Goal: Submit feedback/report problem: Submit feedback/report problem

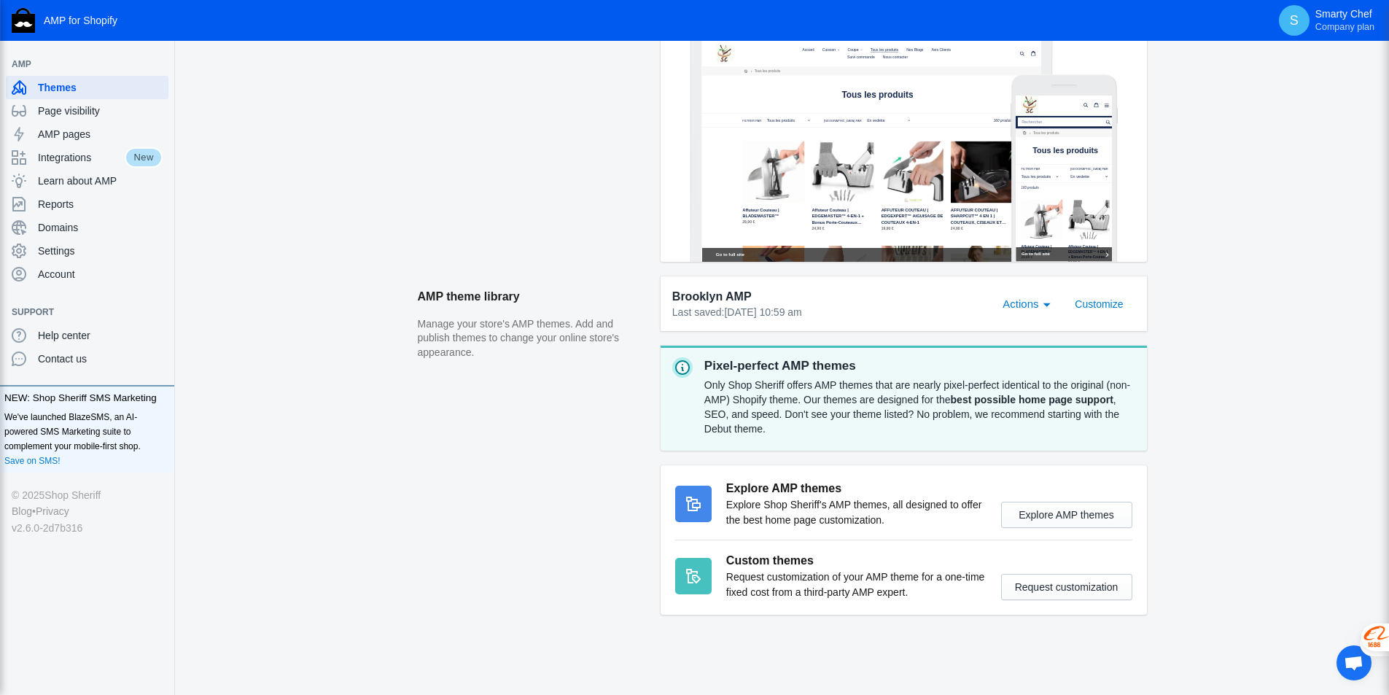
scroll to position [291, 0]
click at [72, 109] on span "Page visibility" at bounding box center [100, 111] width 125 height 15
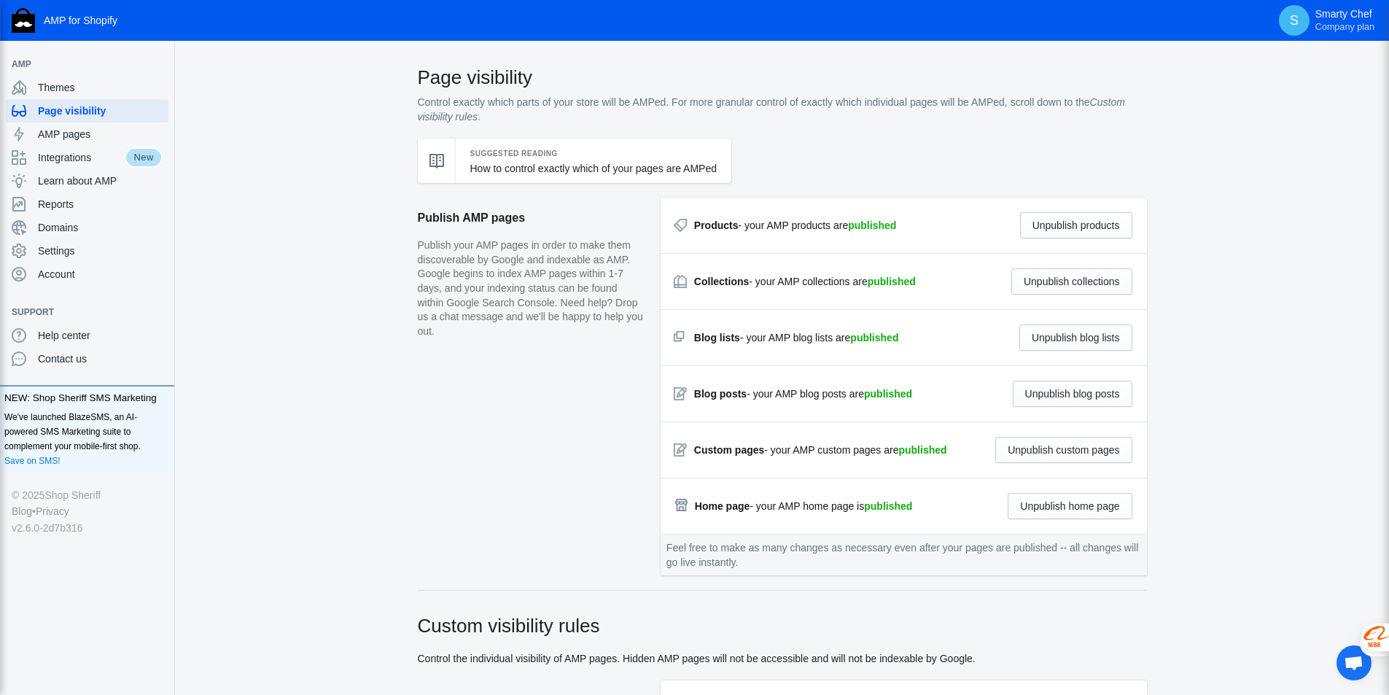
click at [1350, 662] on span "Ouvrir le chat" at bounding box center [1352, 663] width 19 height 16
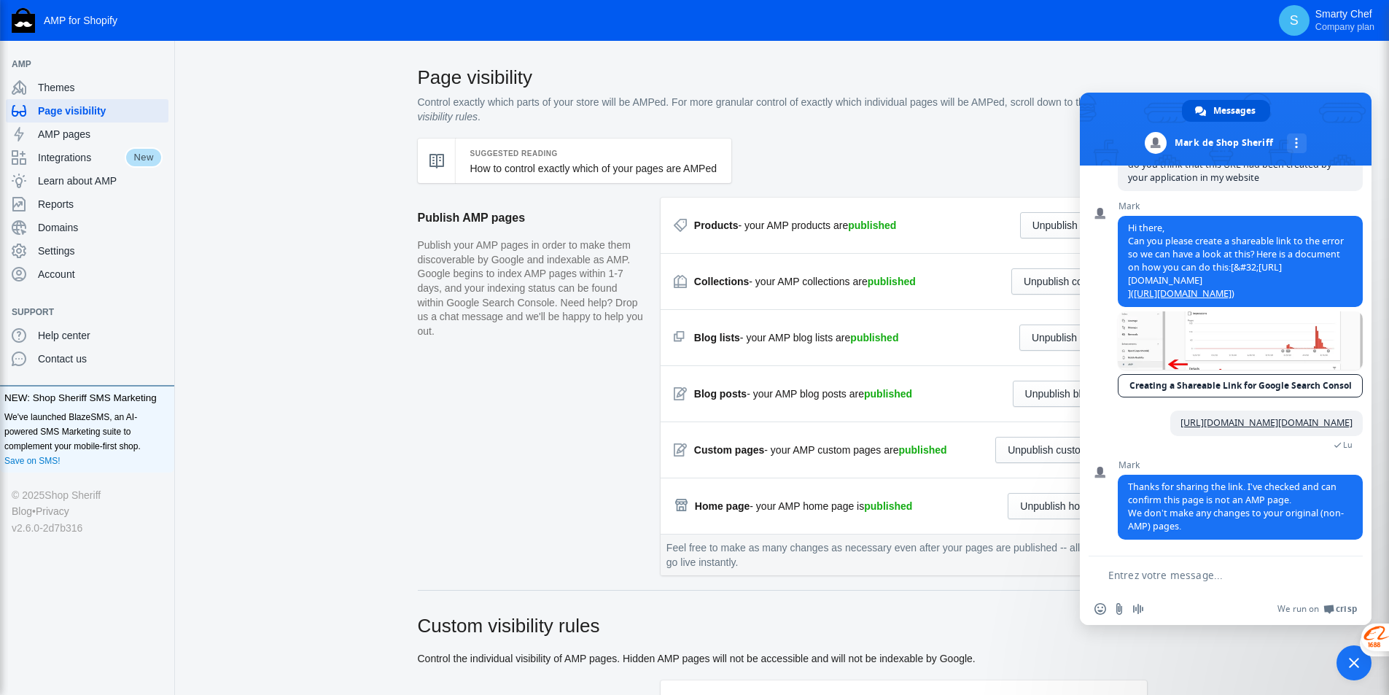
scroll to position [1670, 0]
click at [1126, 571] on textarea "Entrez votre message..." at bounding box center [1216, 575] width 216 height 13
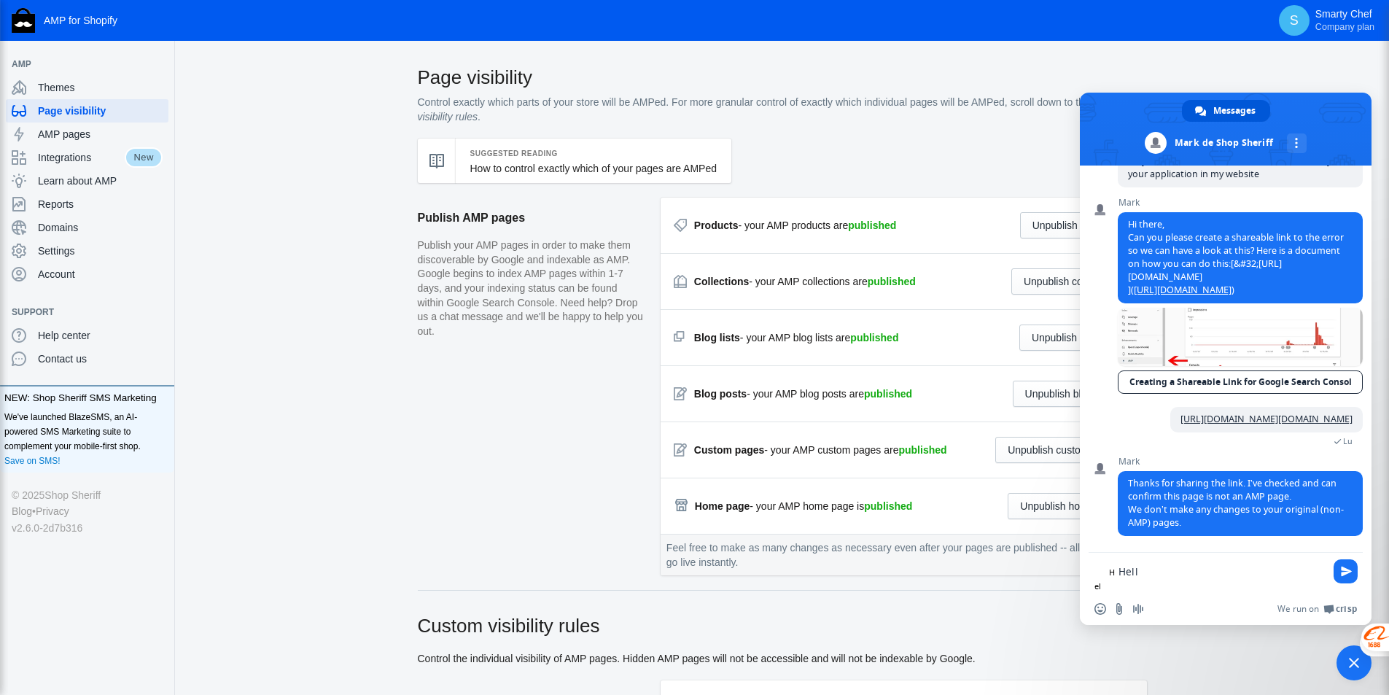
type textarea "Hello"
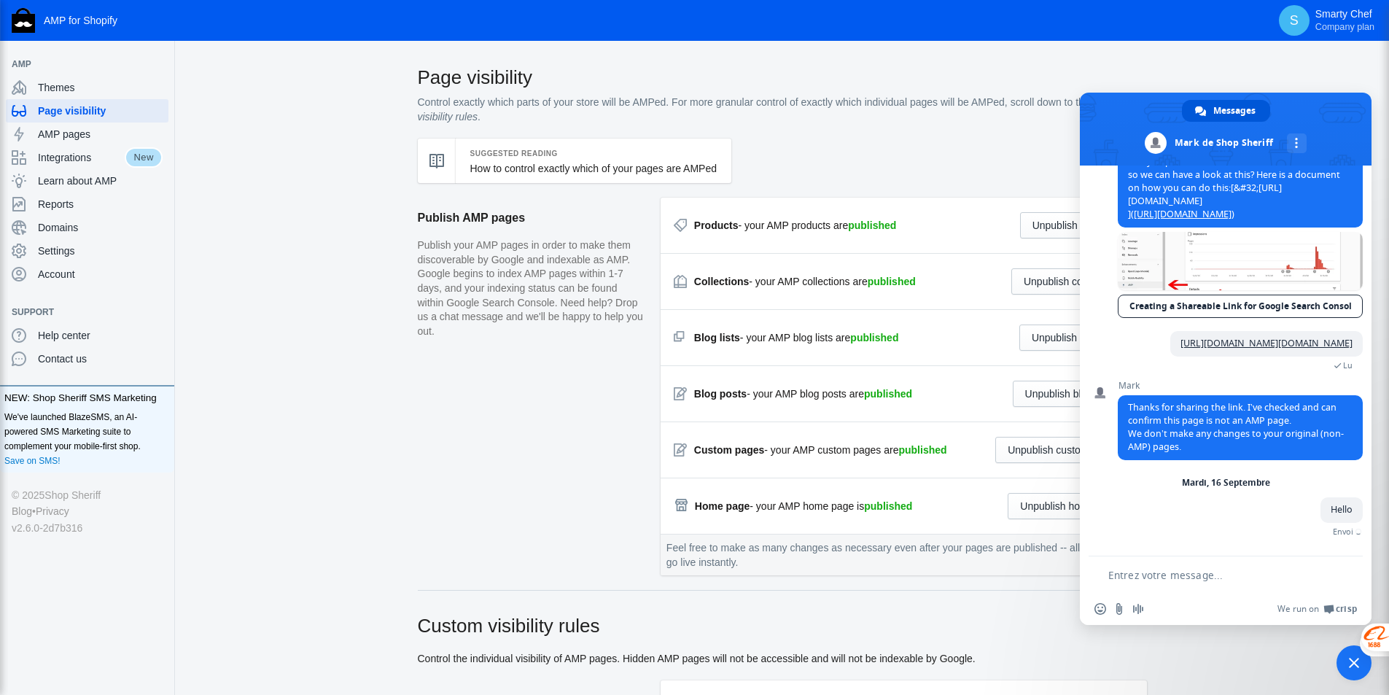
scroll to position [1733, 0]
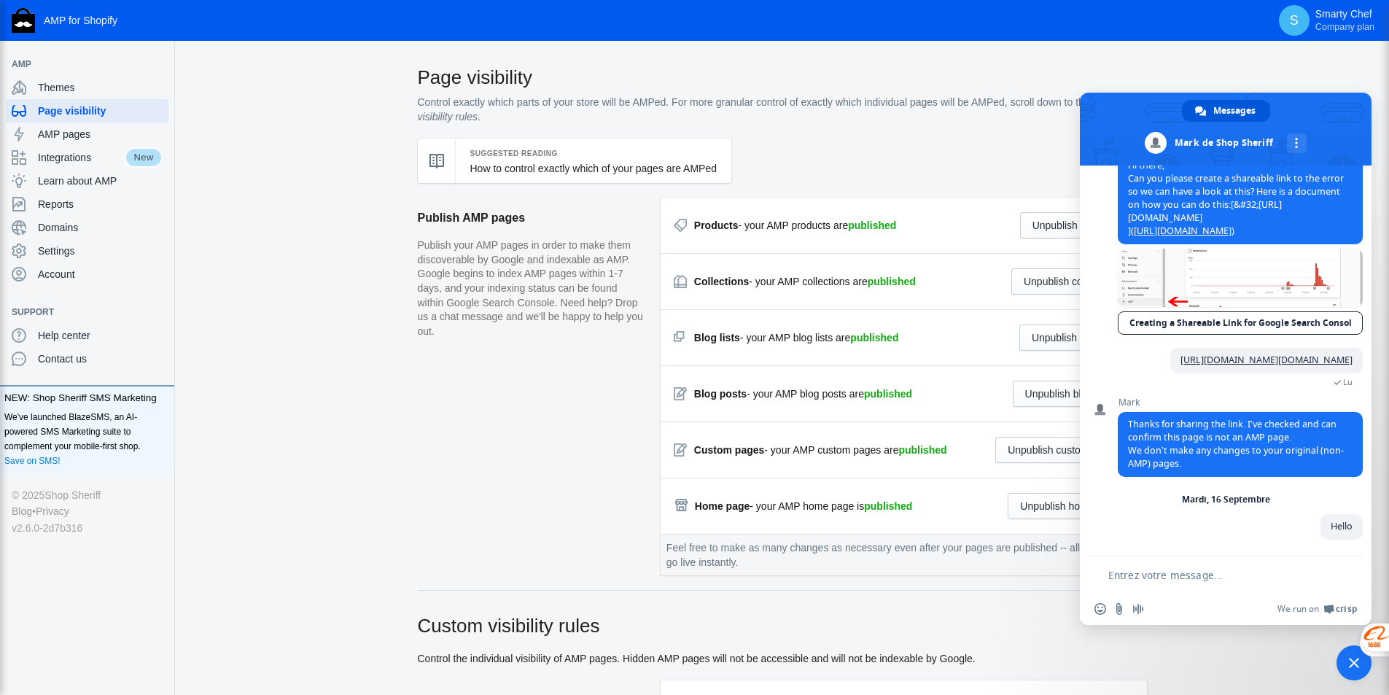
click at [1144, 578] on textarea "Entrez votre message..." at bounding box center [1216, 575] width 216 height 13
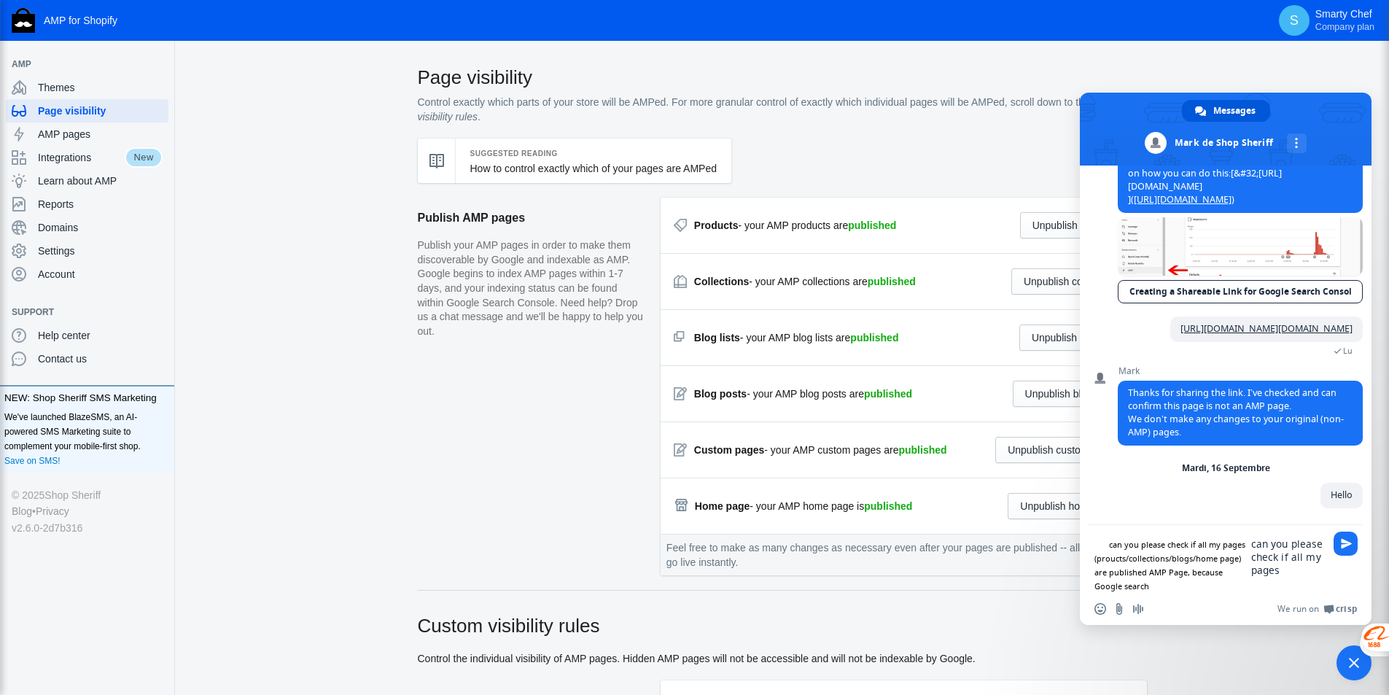
scroll to position [1749, 0]
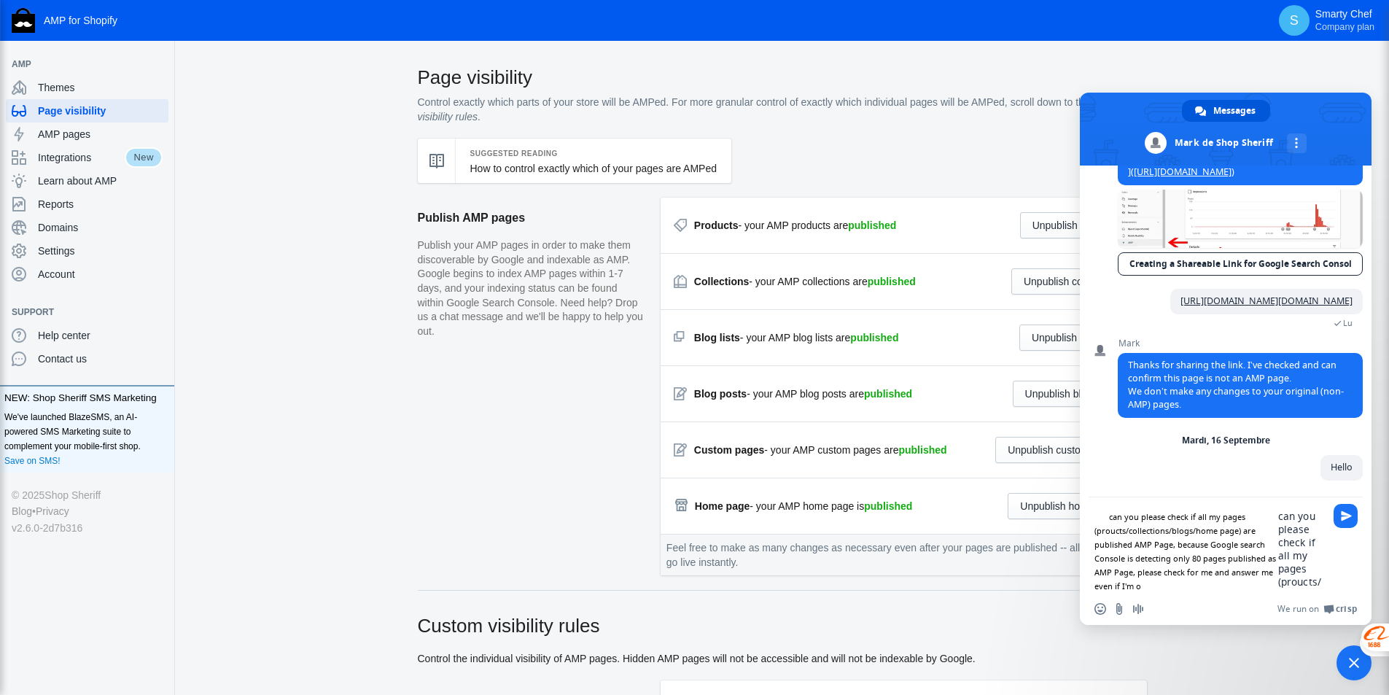
type textarea "can you please check if all my pages (proucts/collections/blogs/home page) are …"
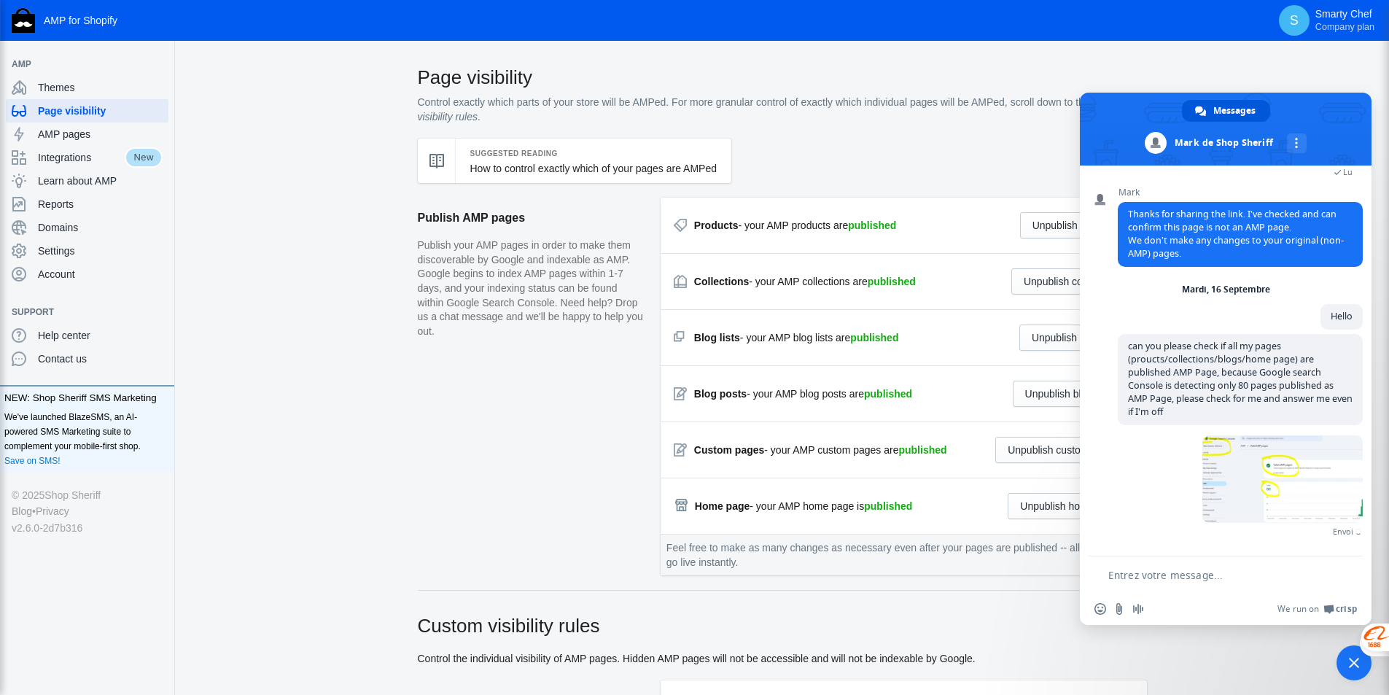
scroll to position [1920, 0]
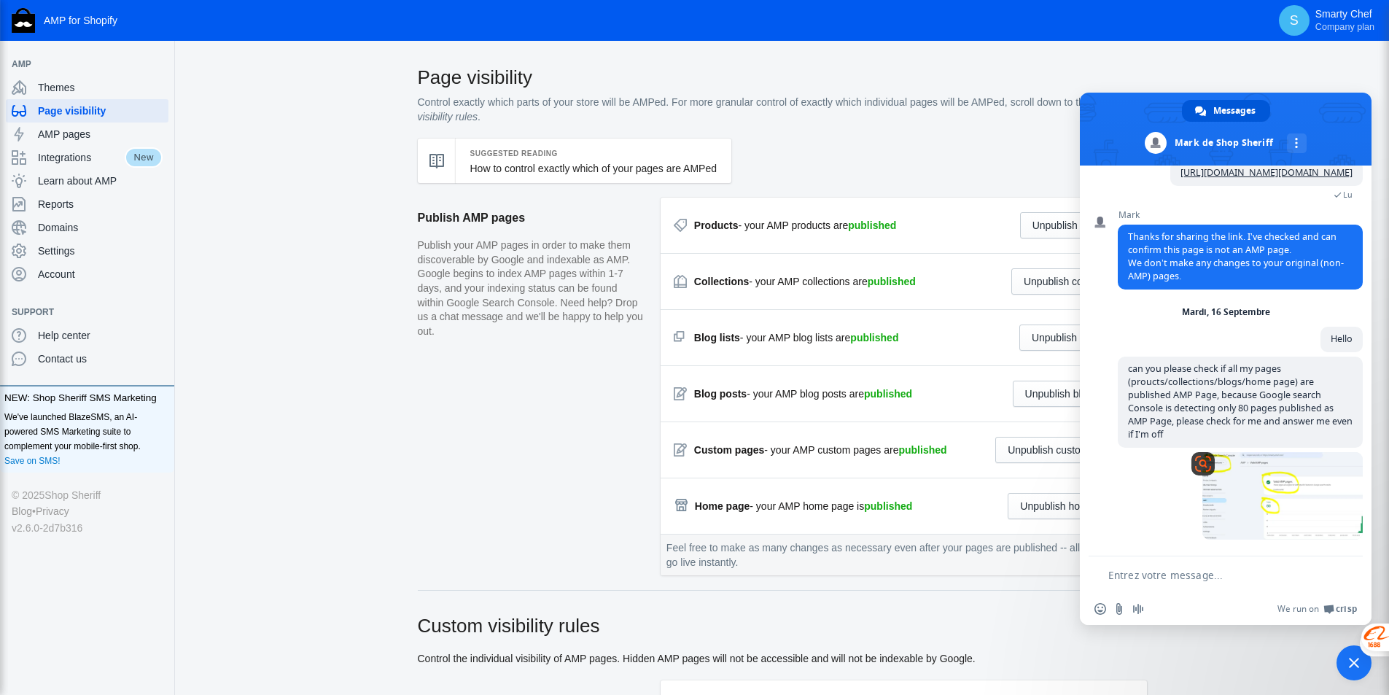
click at [1274, 493] on span at bounding box center [1282, 495] width 160 height 87
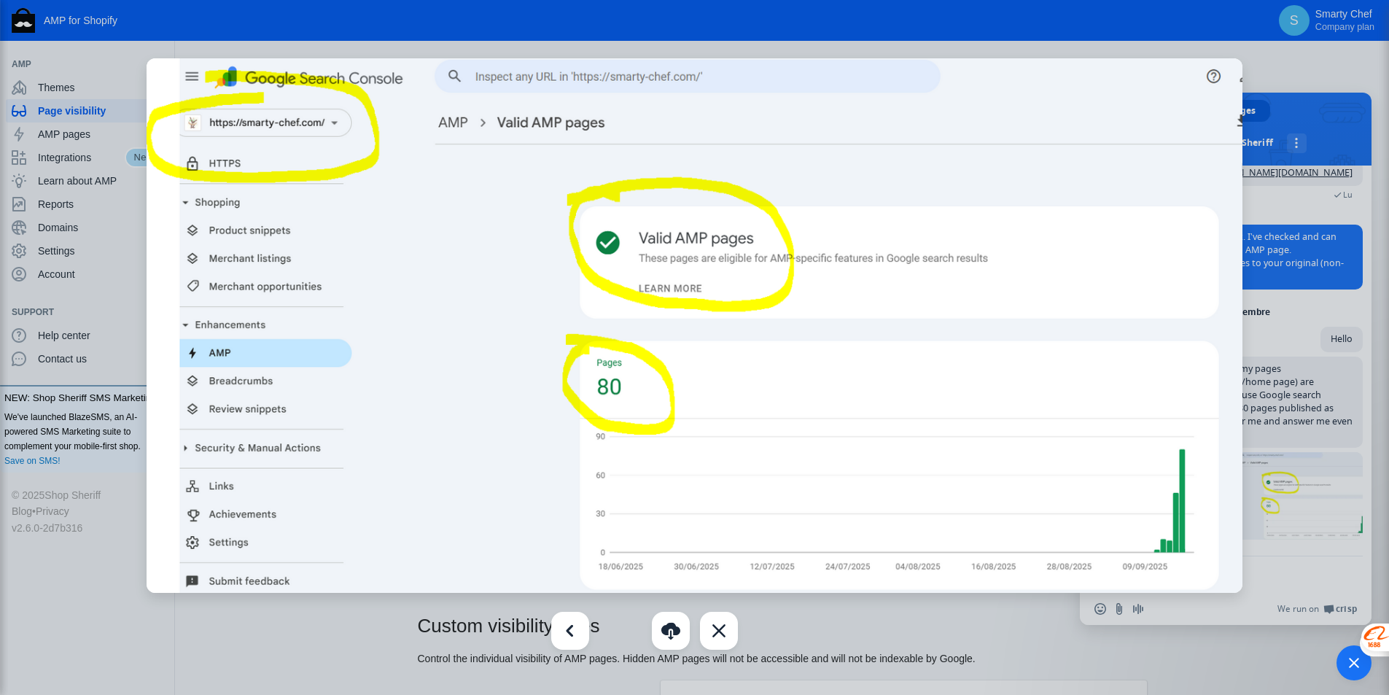
click at [327, 654] on div at bounding box center [694, 347] width 1389 height 695
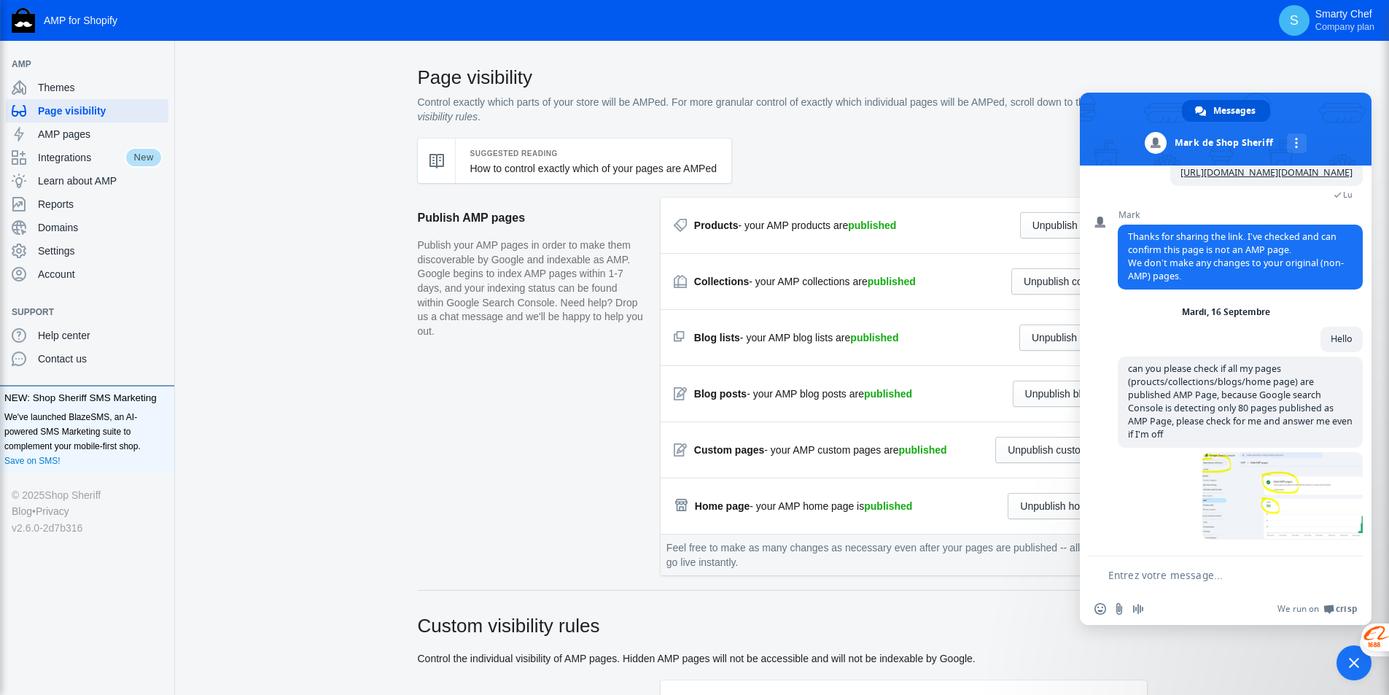
click at [881, 163] on div "Suggested Reading How to control exactly which of your pages are AMPed" at bounding box center [782, 167] width 729 height 59
